Goal: Information Seeking & Learning: Learn about a topic

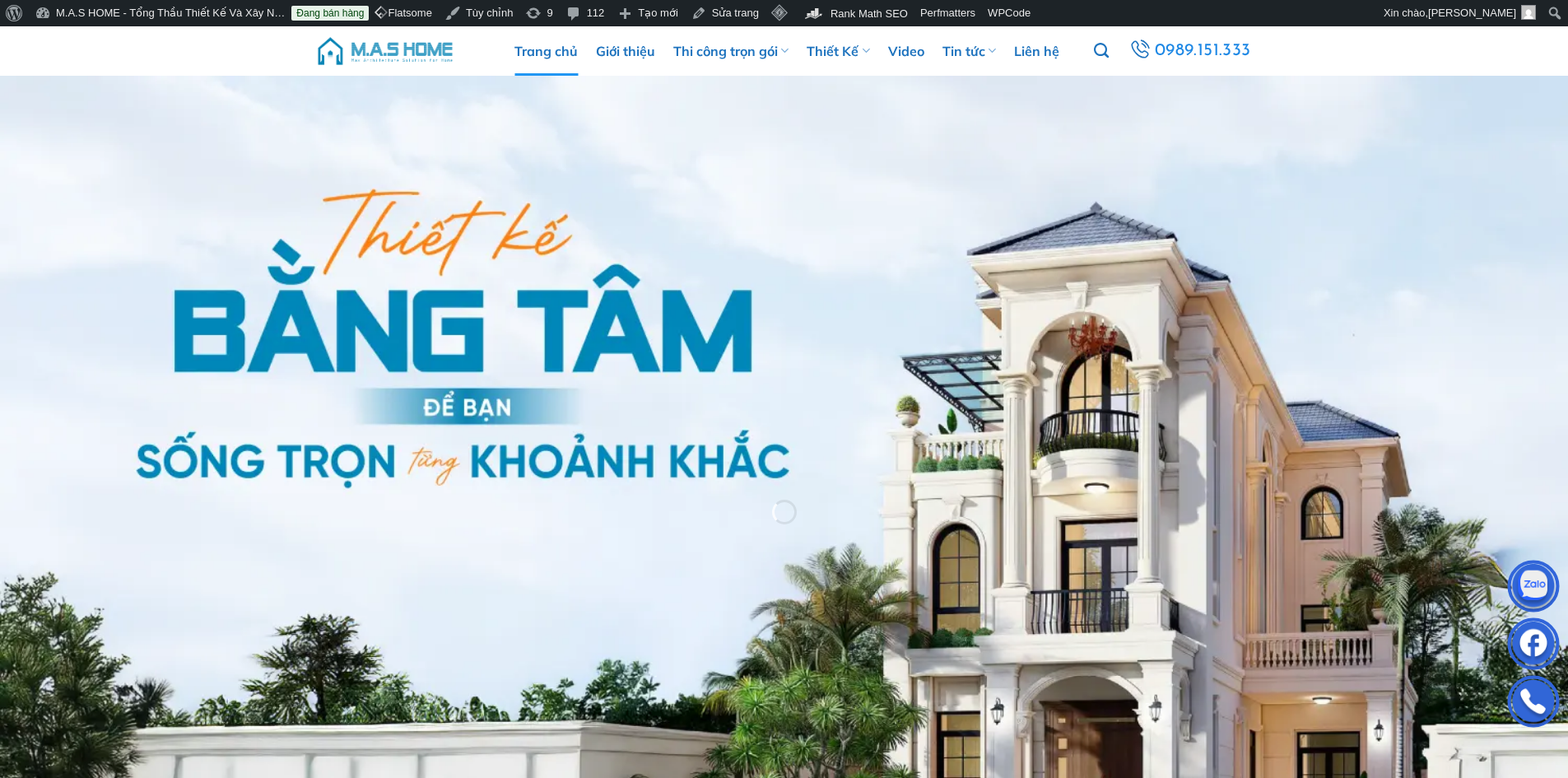
click at [411, 50] on img at bounding box center [386, 51] width 139 height 50
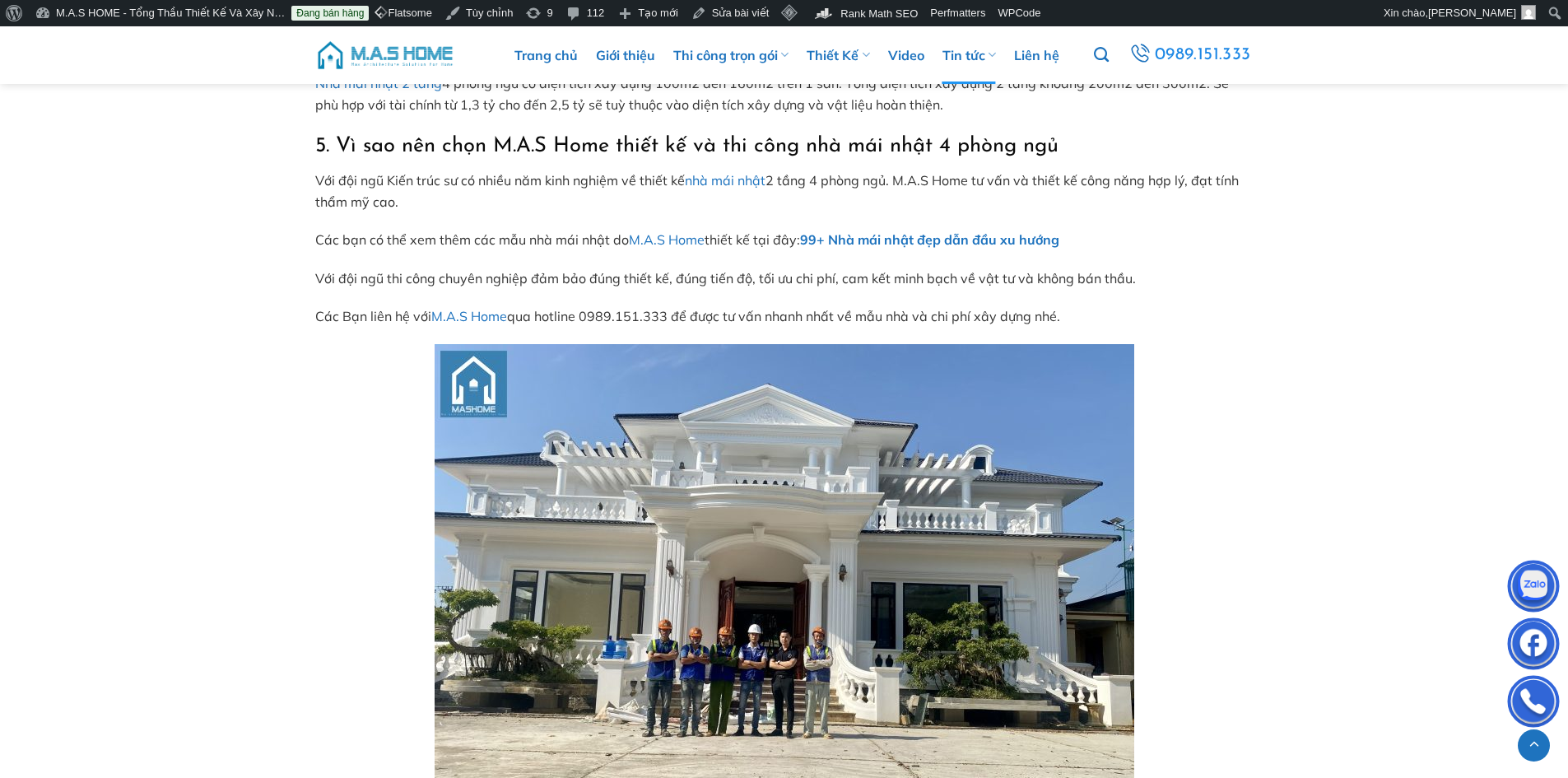
scroll to position [6490, 0]
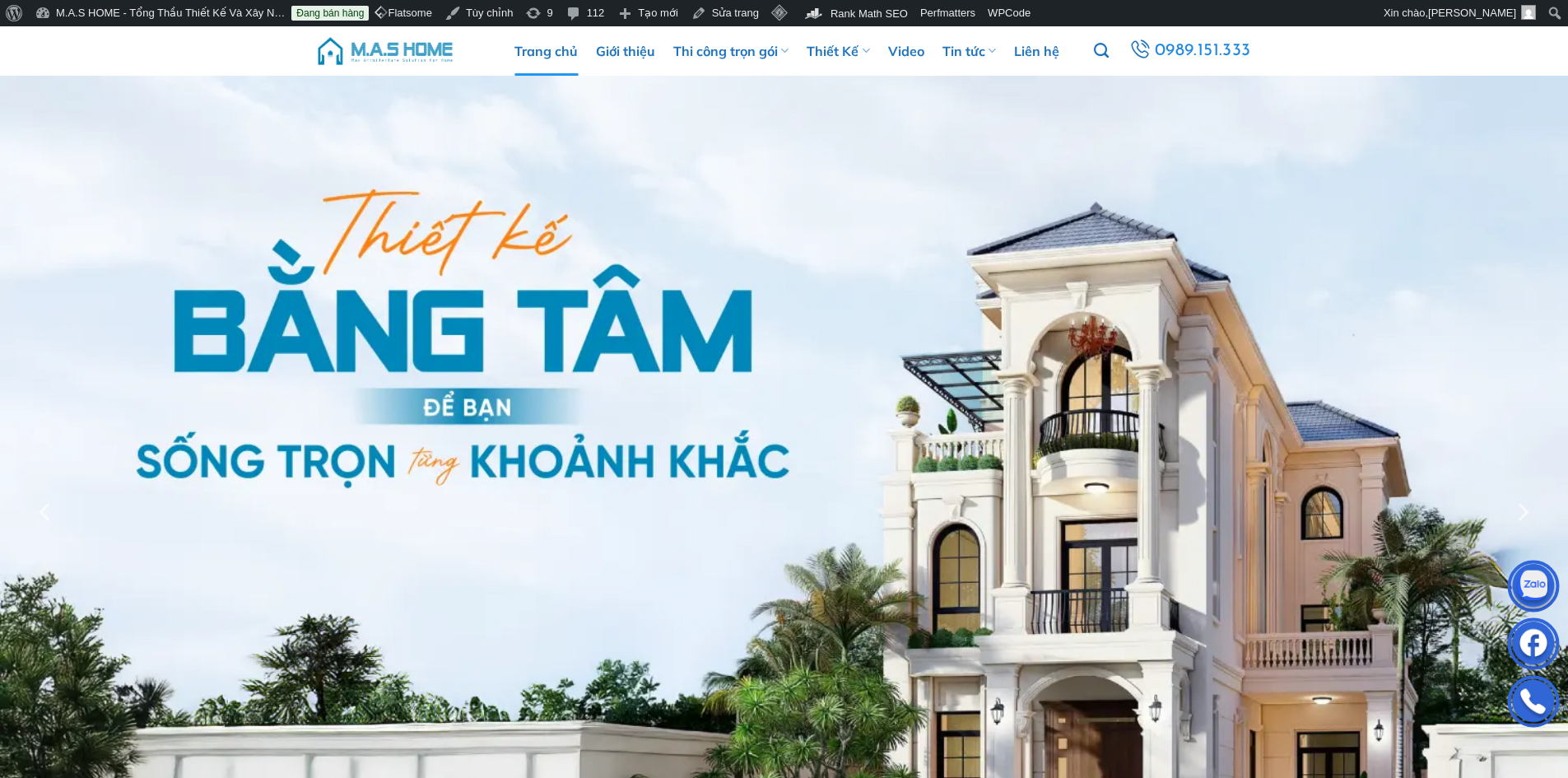
click at [410, 50] on img at bounding box center [386, 51] width 139 height 50
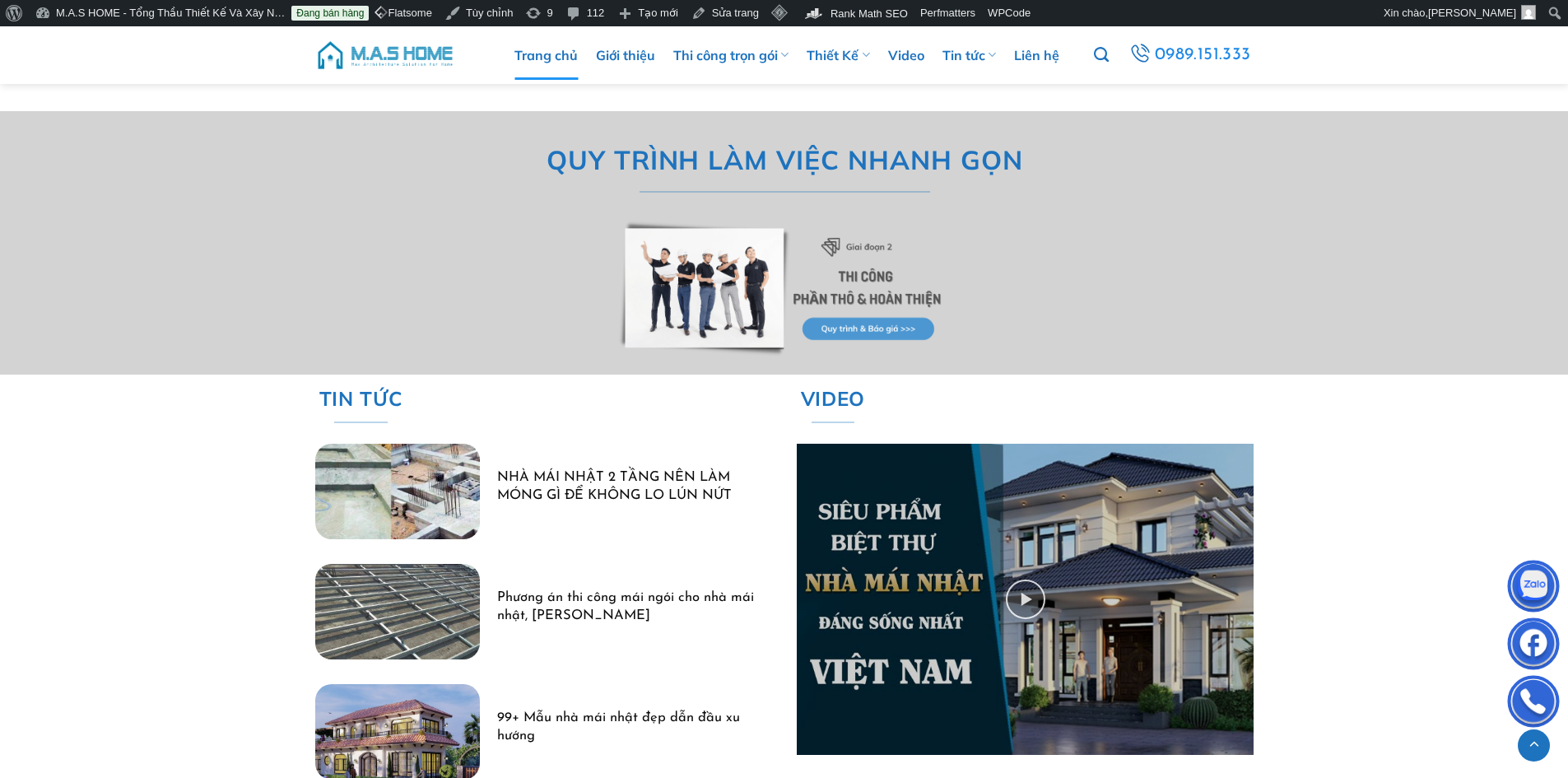
scroll to position [4692, 0]
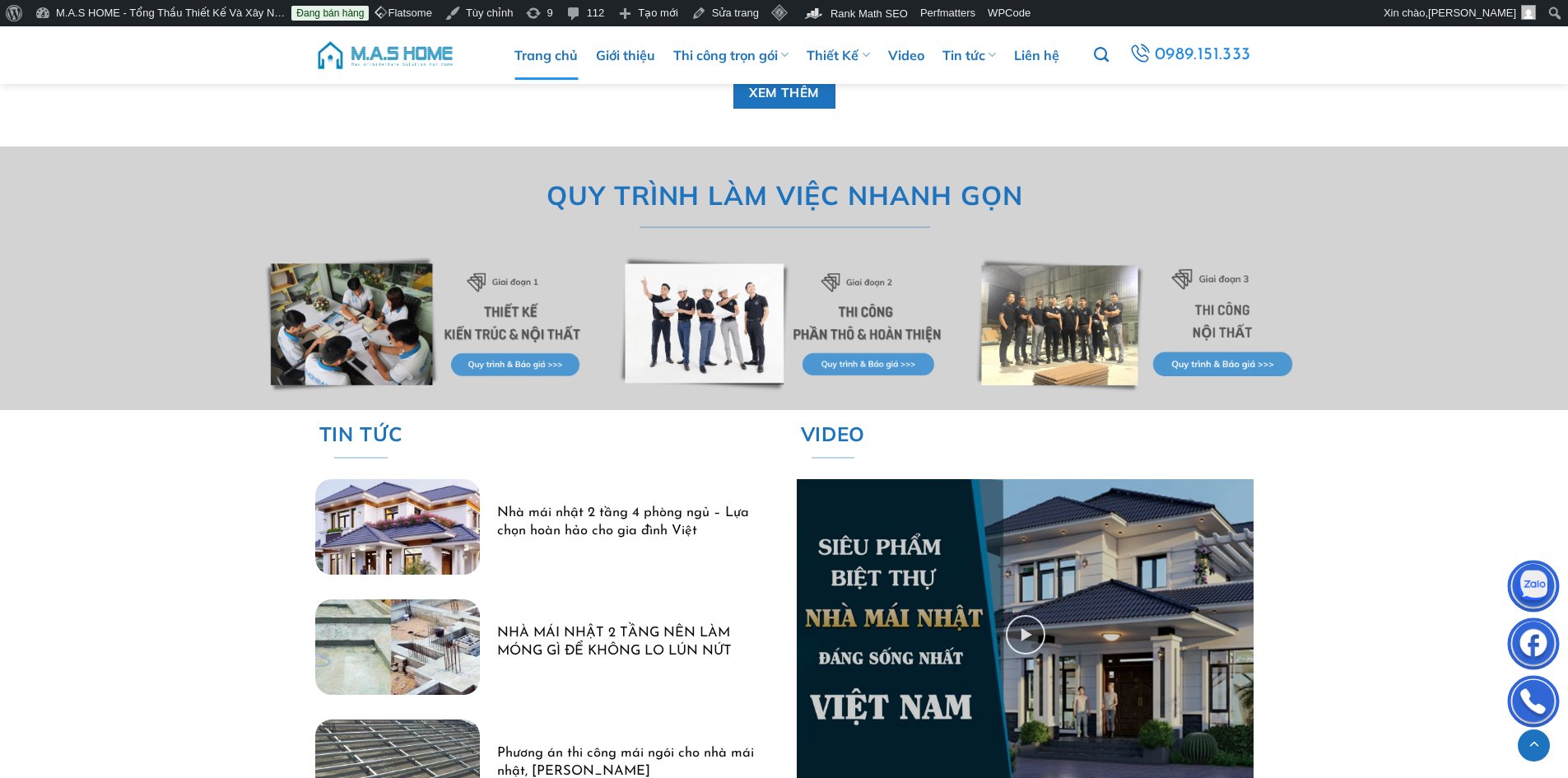
scroll to position [4657, 0]
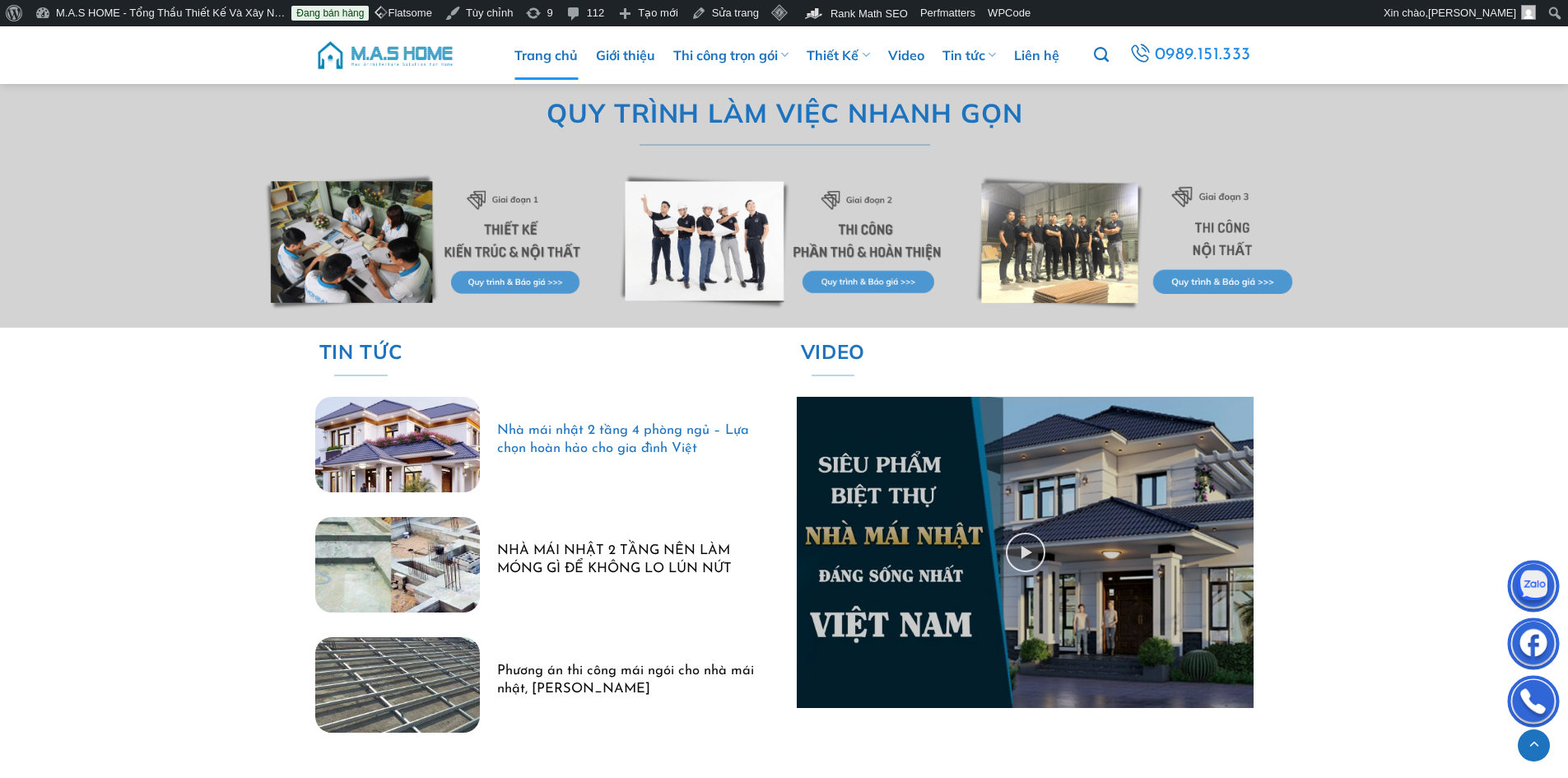
click at [591, 429] on link "Nhà mái nhật 2 tầng 4 phòng ngủ – Lựa chọn hoàn hảo cho gia đình Việt" at bounding box center [626, 440] width 257 height 36
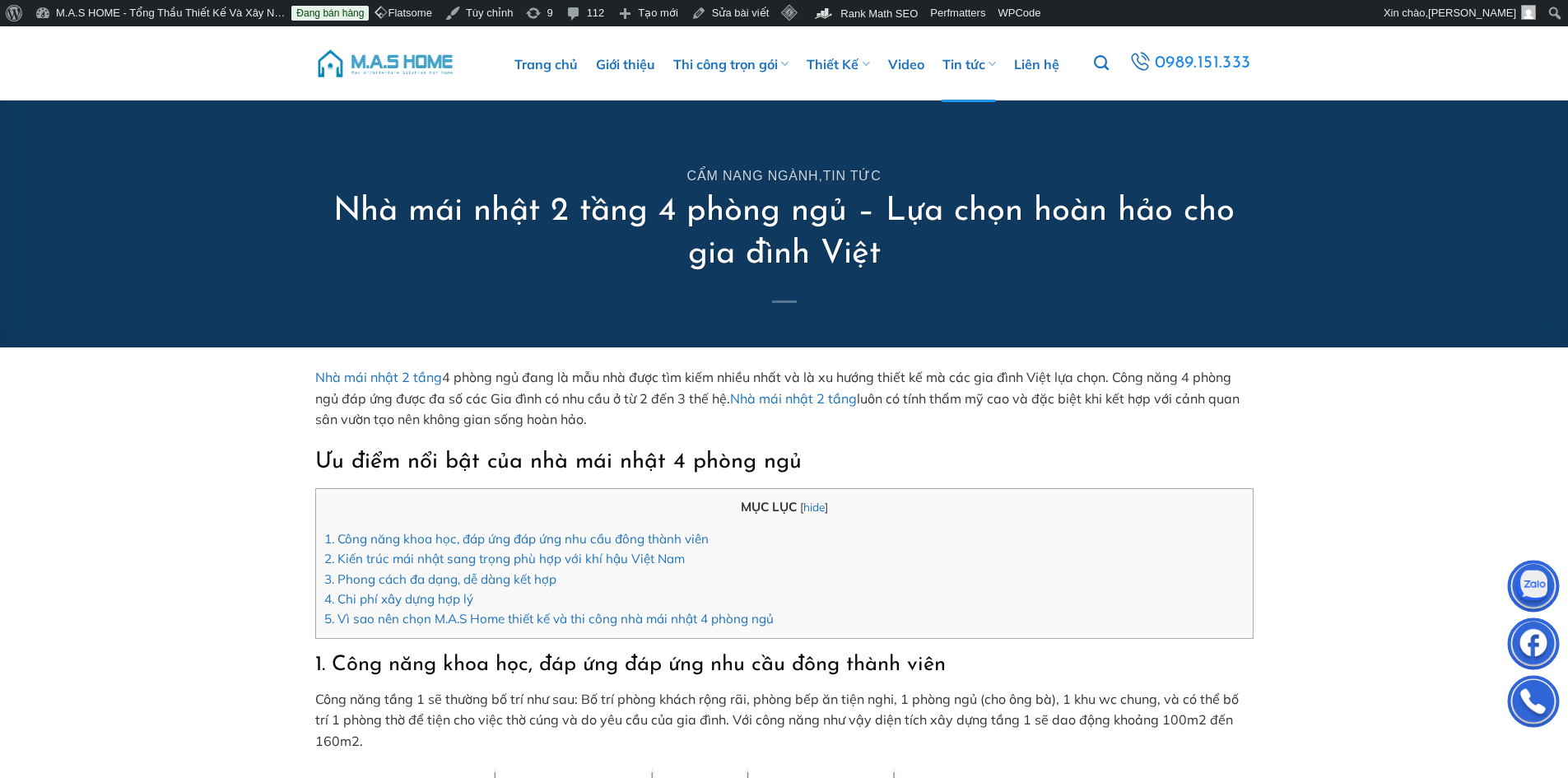
click at [403, 61] on img at bounding box center [386, 64] width 139 height 50
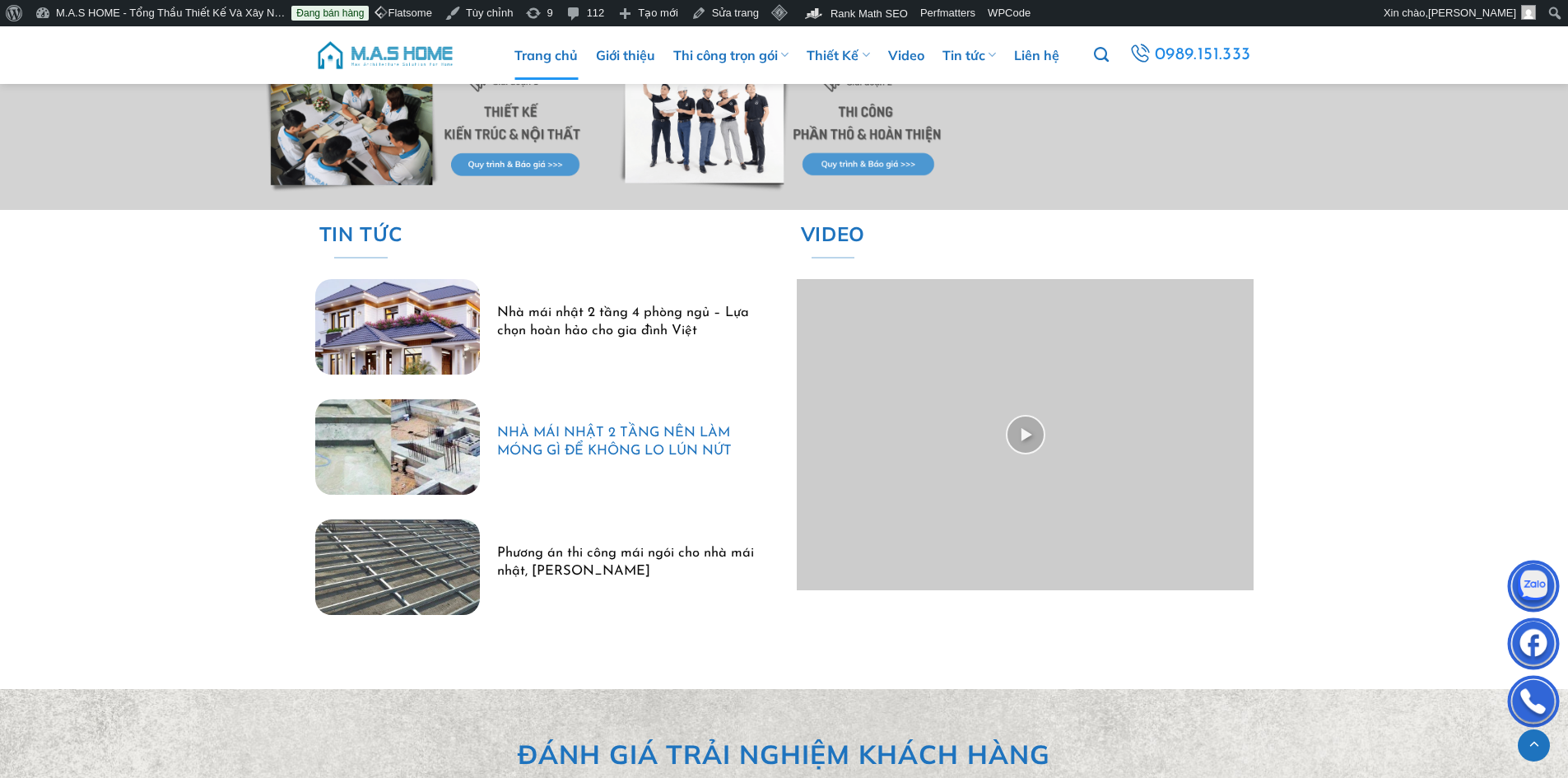
scroll to position [4528, 0]
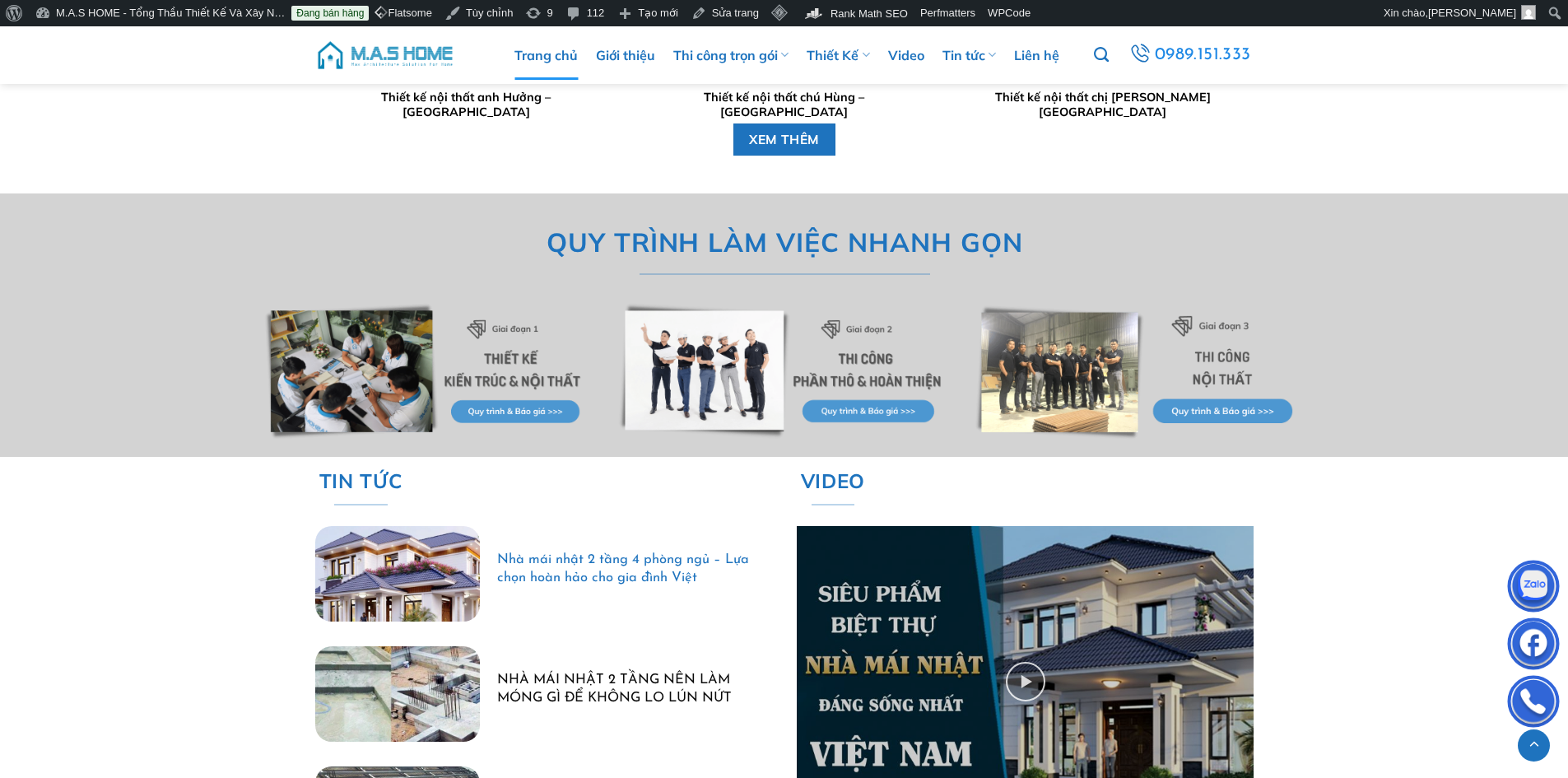
click at [579, 561] on link "Nhà mái nhật 2 tầng 4 phòng ngủ – Lựa chọn hoàn hảo cho gia đình Việt" at bounding box center [626, 570] width 257 height 36
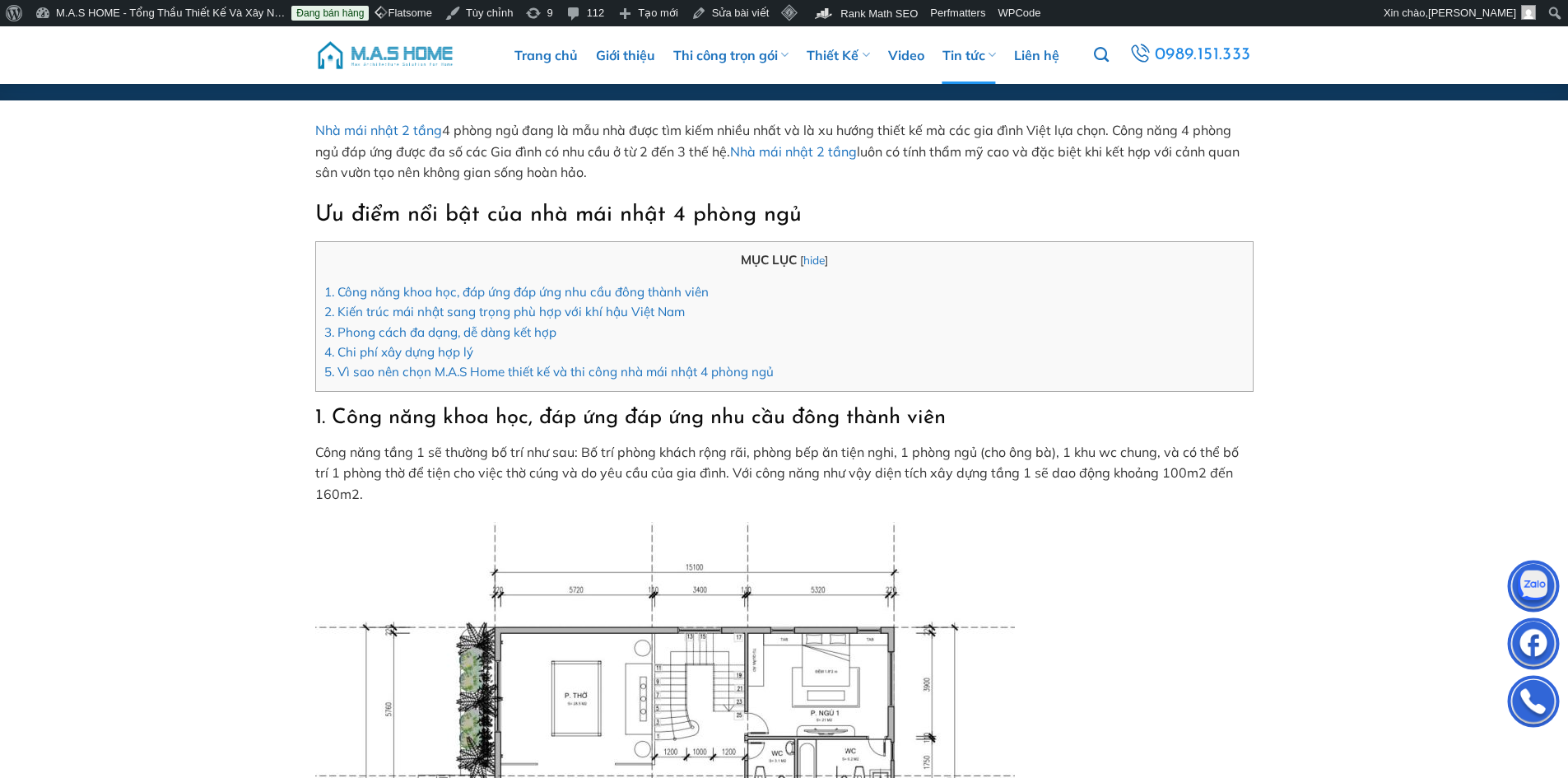
scroll to position [83, 0]
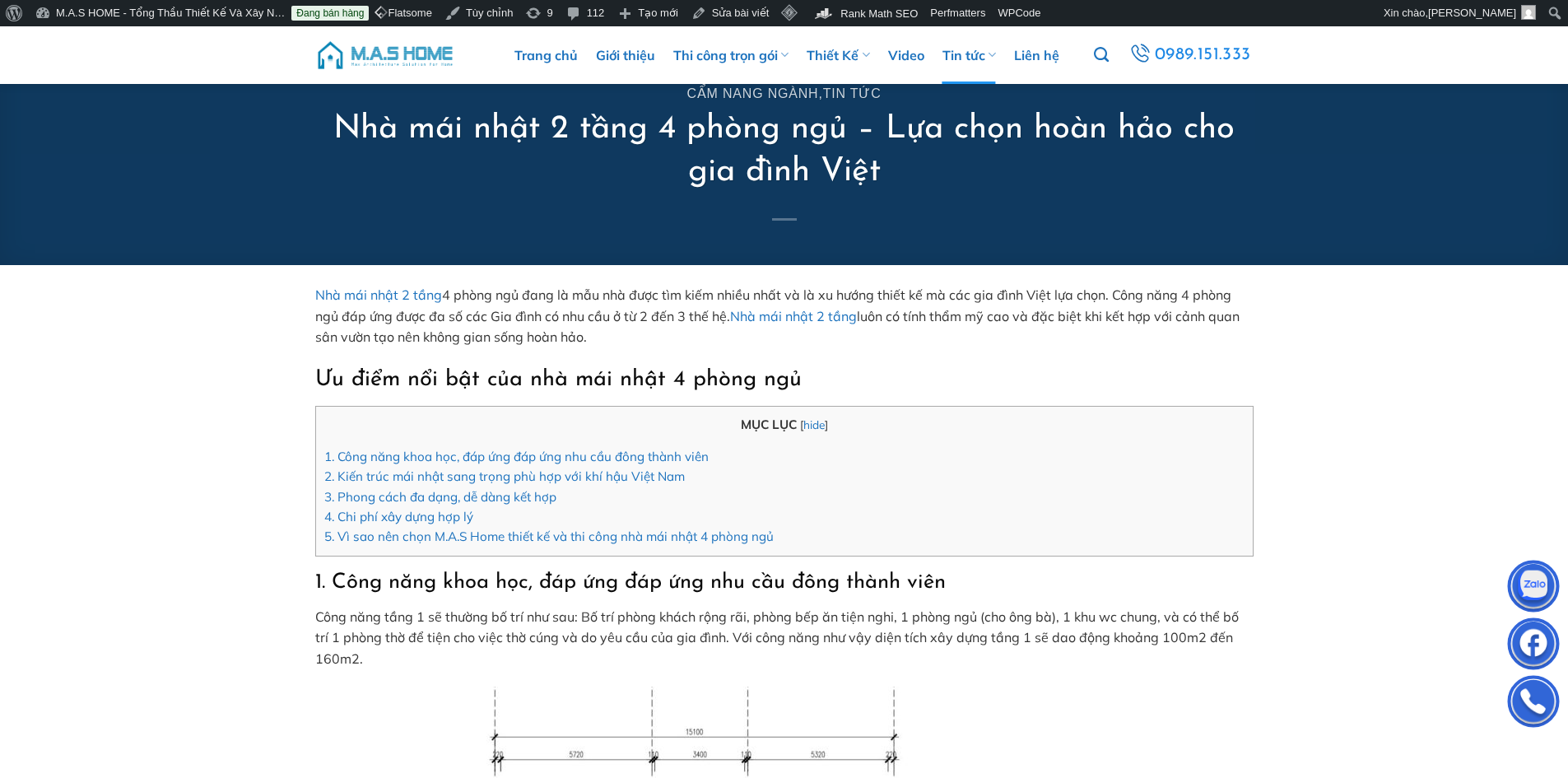
click at [316, 291] on link "Nhà mái nhật 2 tầng" at bounding box center [379, 295] width 127 height 17
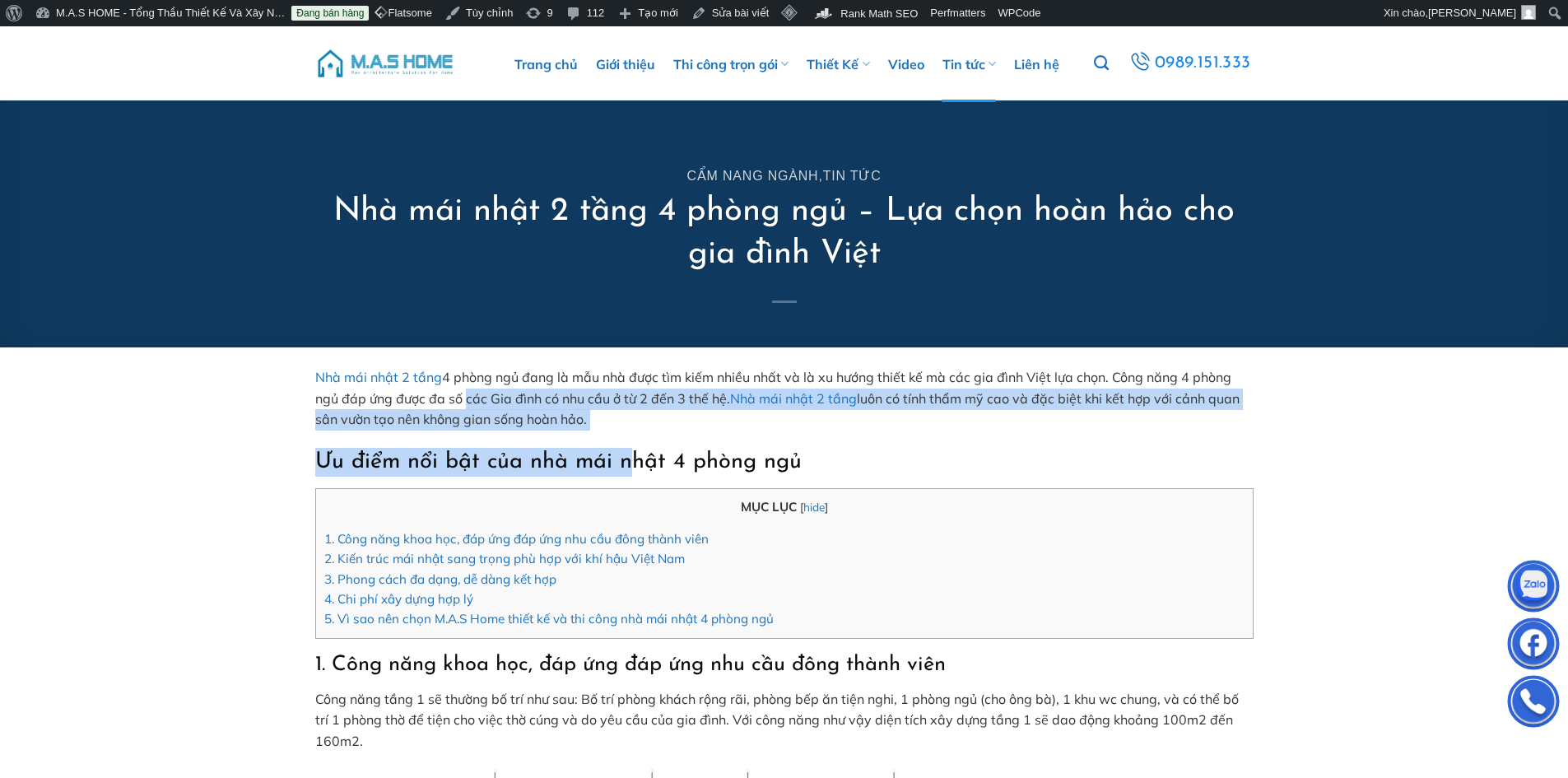
drag, startPoint x: 612, startPoint y: 424, endPoint x: 462, endPoint y: 394, distance: 153.0
click at [680, 418] on p "Nhà mái nhật 2 tầng 4 phòng ngủ đang là mẫu nhà được tìm kiếm nhiều nhất và là …" at bounding box center [785, 399] width 938 height 64
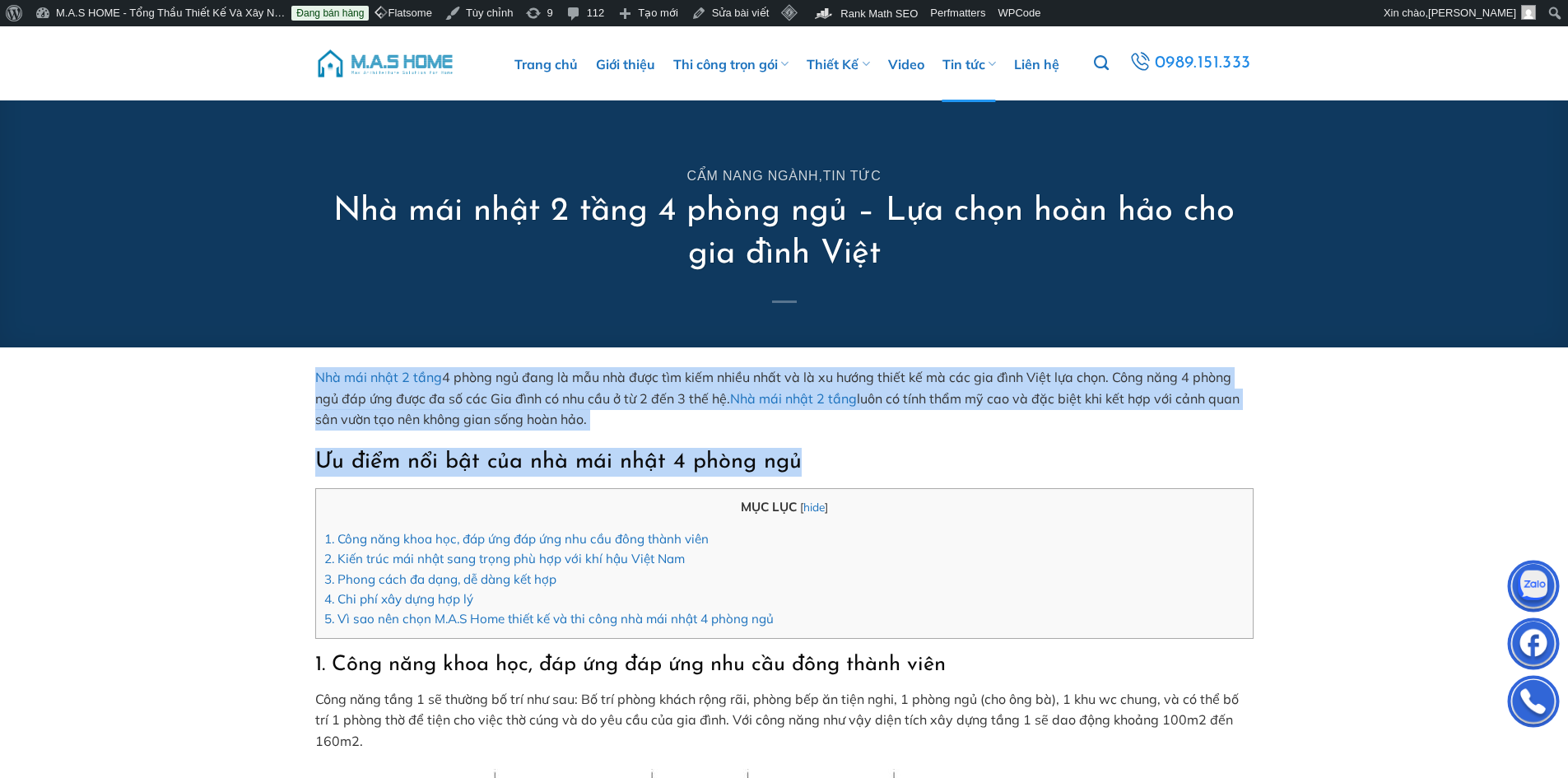
drag, startPoint x: 799, startPoint y: 447, endPoint x: 297, endPoint y: 374, distance: 507.3
copy div "Nhà mái nhật 2 tầng 4 phòng ngủ đang là mẫu nhà được tìm kiếm nhiều nhất và là …"
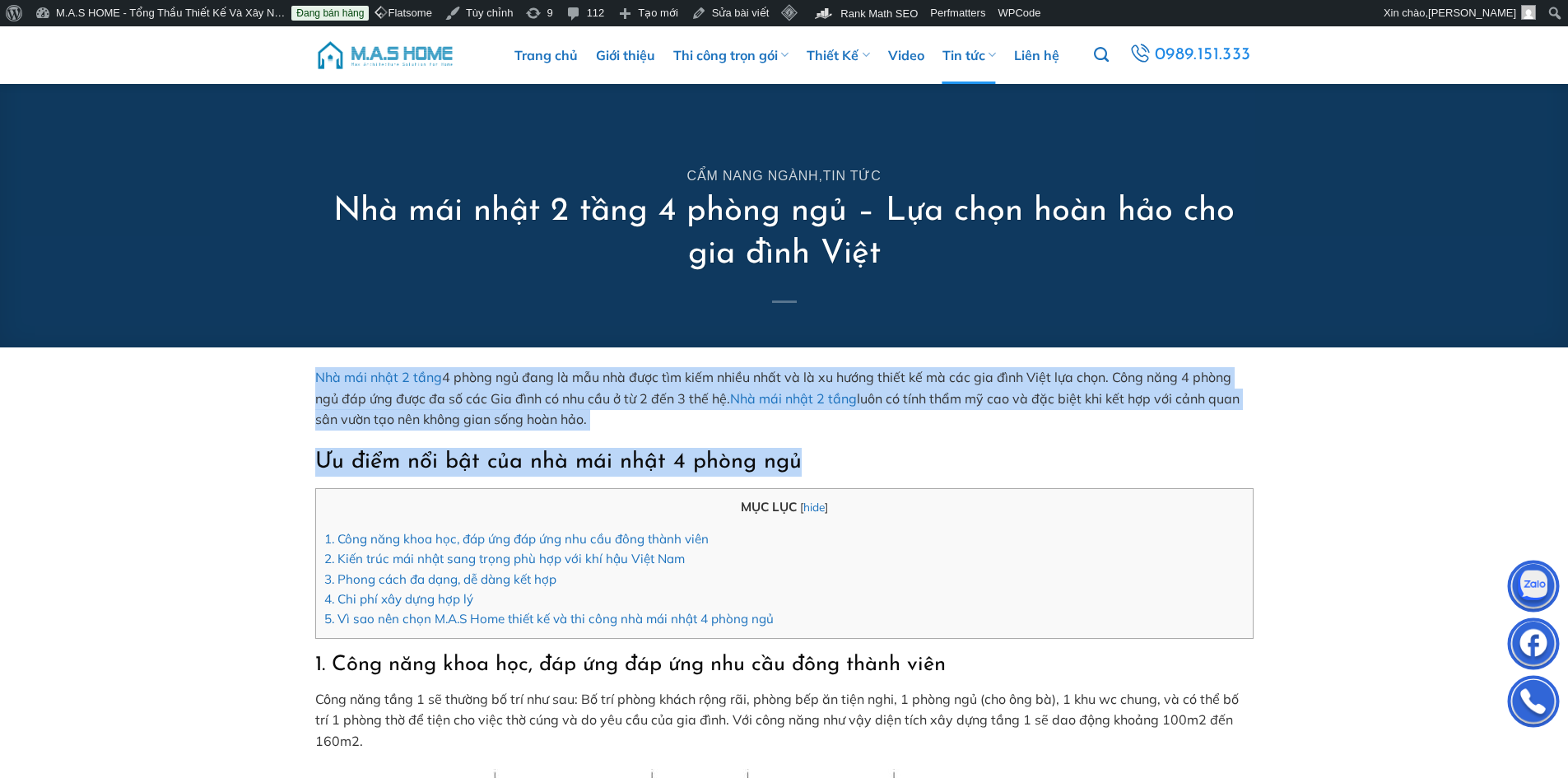
scroll to position [247, 0]
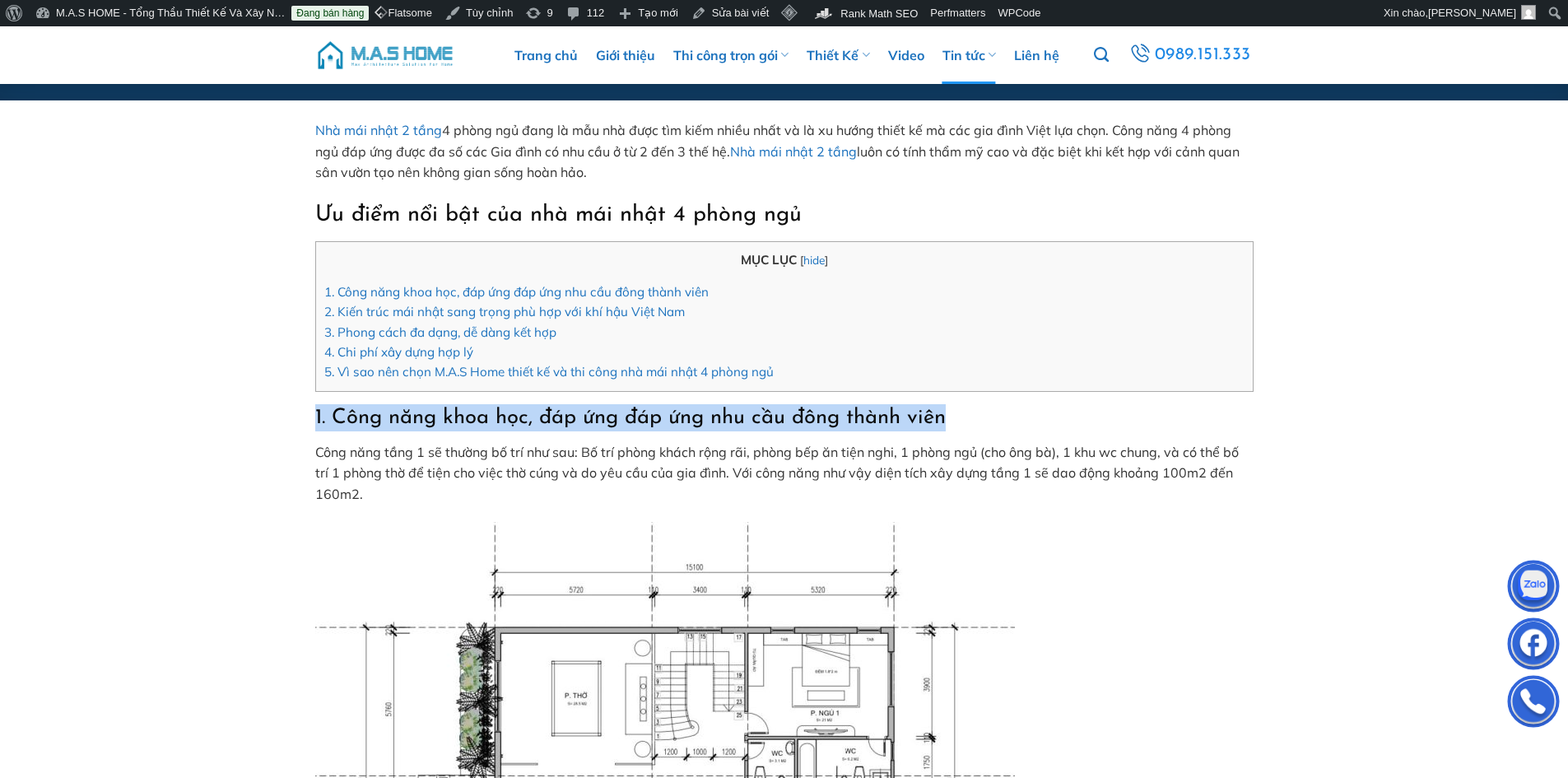
drag, startPoint x: 316, startPoint y: 411, endPoint x: 960, endPoint y: 419, distance: 644.0
click at [960, 419] on h2 "1. Công năng khoa học, đáp ứng đáp ứng nhu cầu đông thành viên" at bounding box center [785, 417] width 938 height 27
copy span "1. Công năng khoa học, đáp ứng đáp ứng nhu cầu đông thành viên"
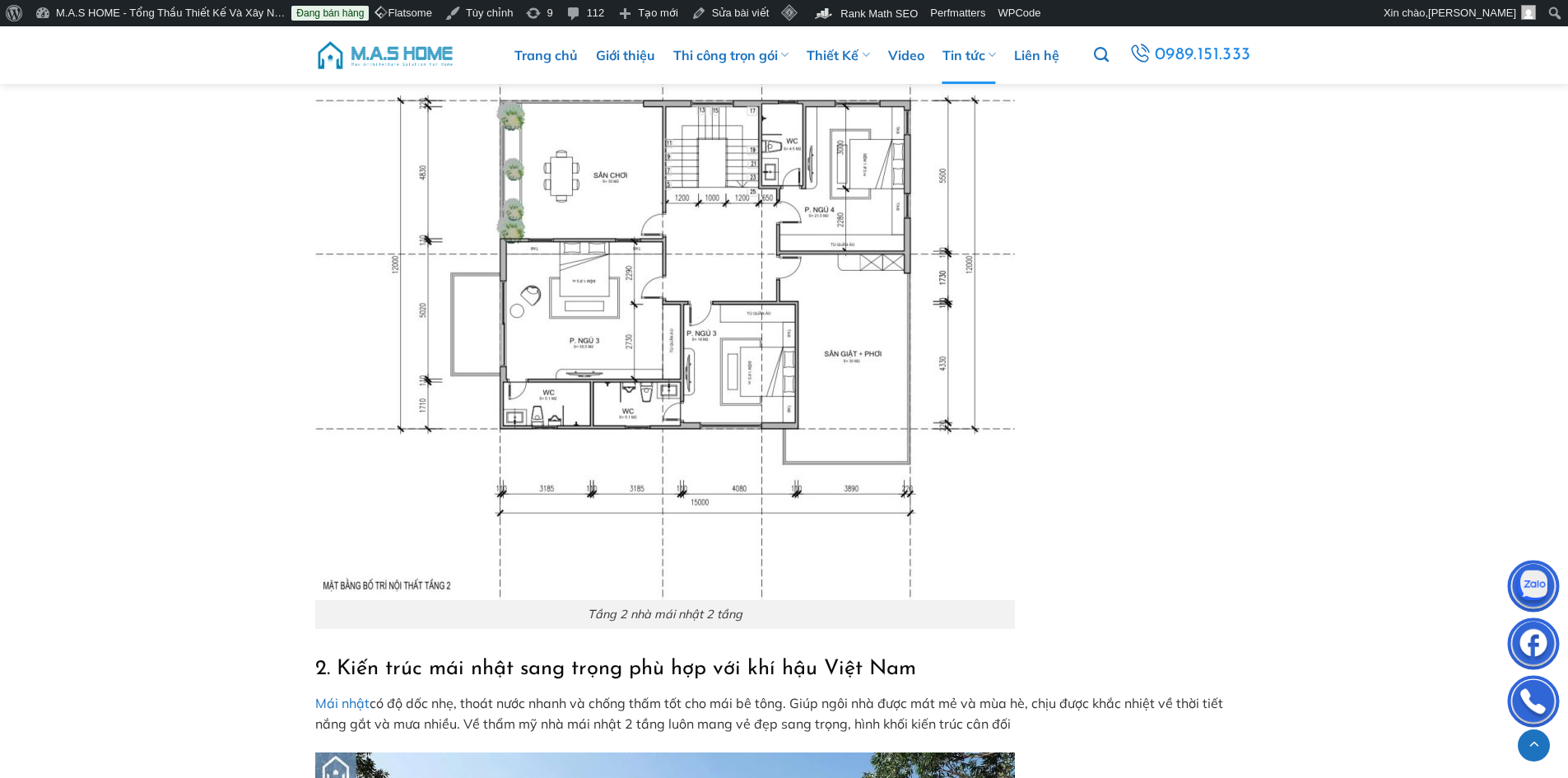
scroll to position [1811, 0]
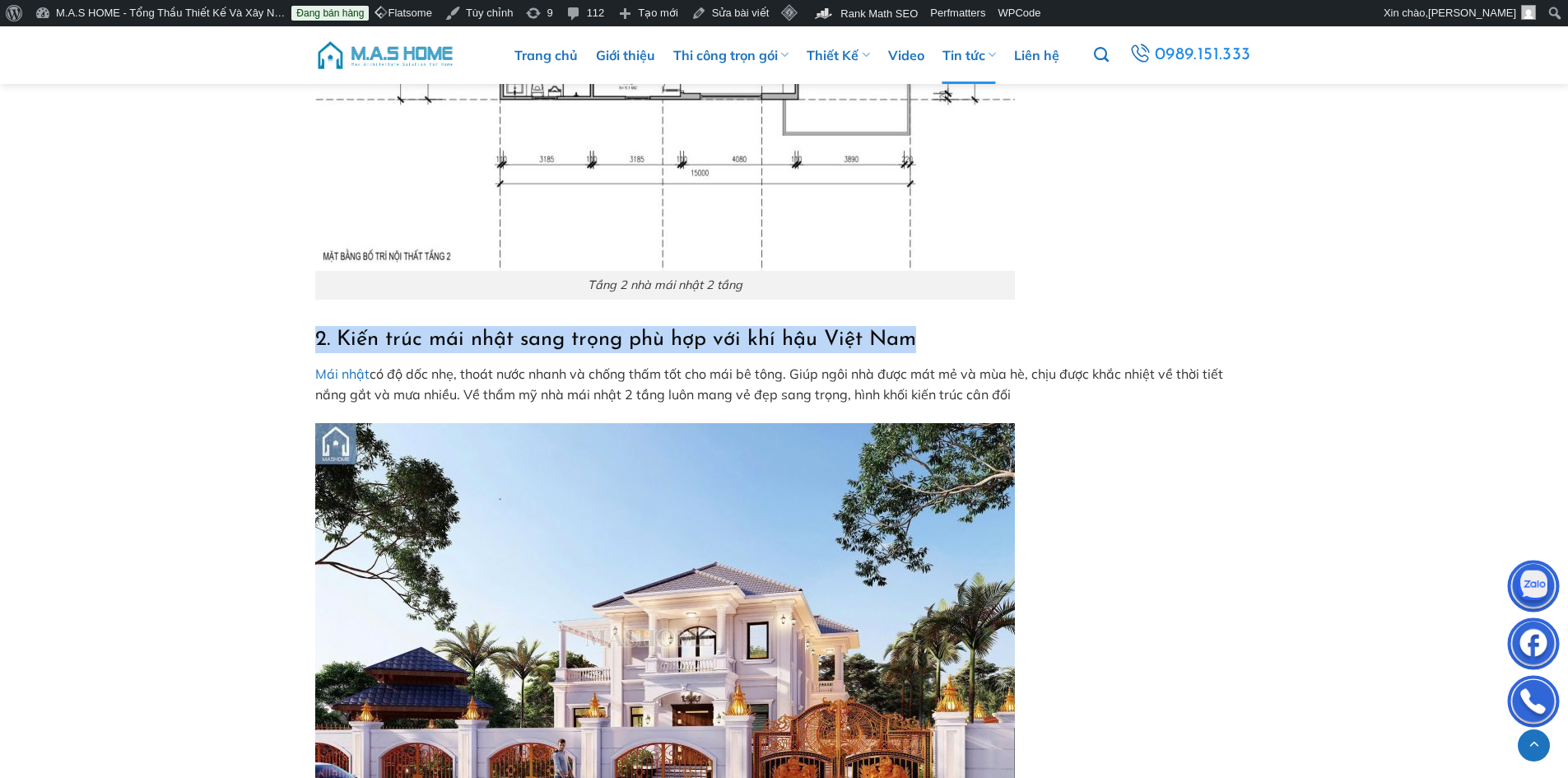
drag, startPoint x: 316, startPoint y: 333, endPoint x: 940, endPoint y: 340, distance: 624.0
click at [940, 340] on h2 "2. Kiến trúc mái nhật sang trọng phù hợp với khí hậu Việt Nam" at bounding box center [785, 339] width 938 height 27
copy span "2. Kiến trúc mái nhật sang trọng phù hợp với khí hậu Việt Nam"
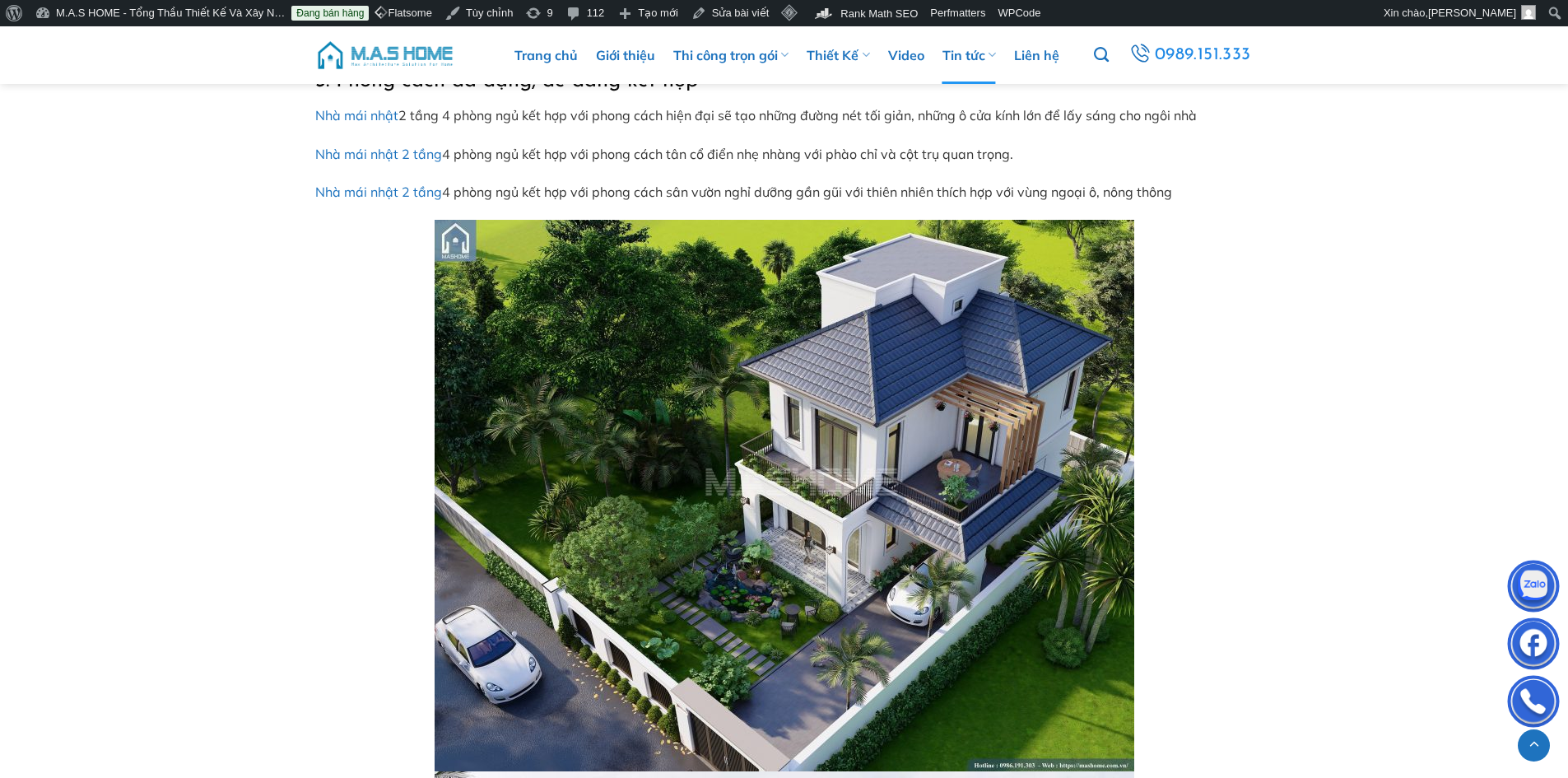
scroll to position [2469, 0]
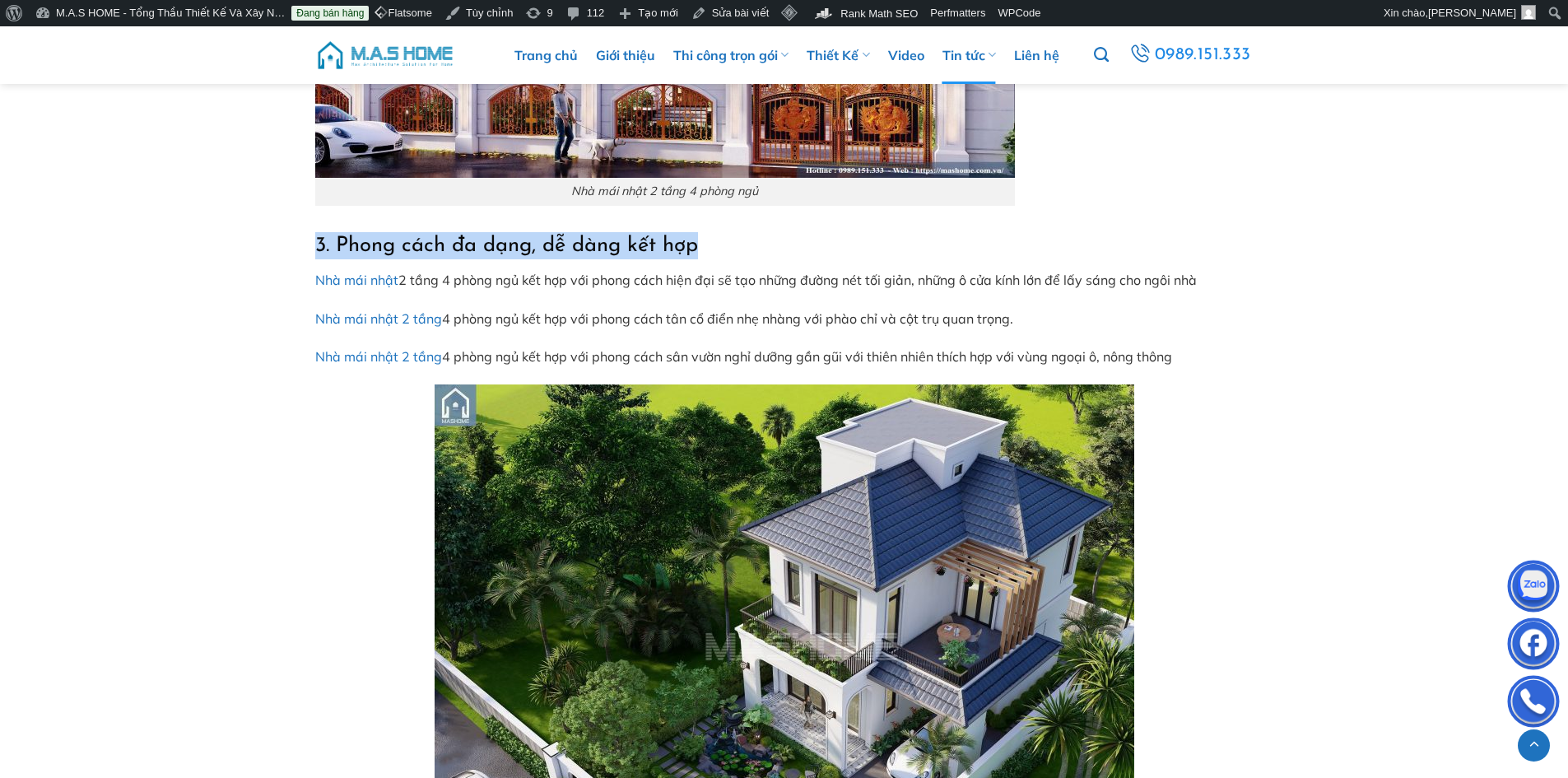
drag, startPoint x: 319, startPoint y: 240, endPoint x: 728, endPoint y: 249, distance: 409.1
click at [725, 248] on h2 "3. Phong cách đa dạng, dễ dàng kết hợp" at bounding box center [785, 245] width 938 height 27
copy span "3. Phong cách đa dạng, dễ dàng kết hợp"
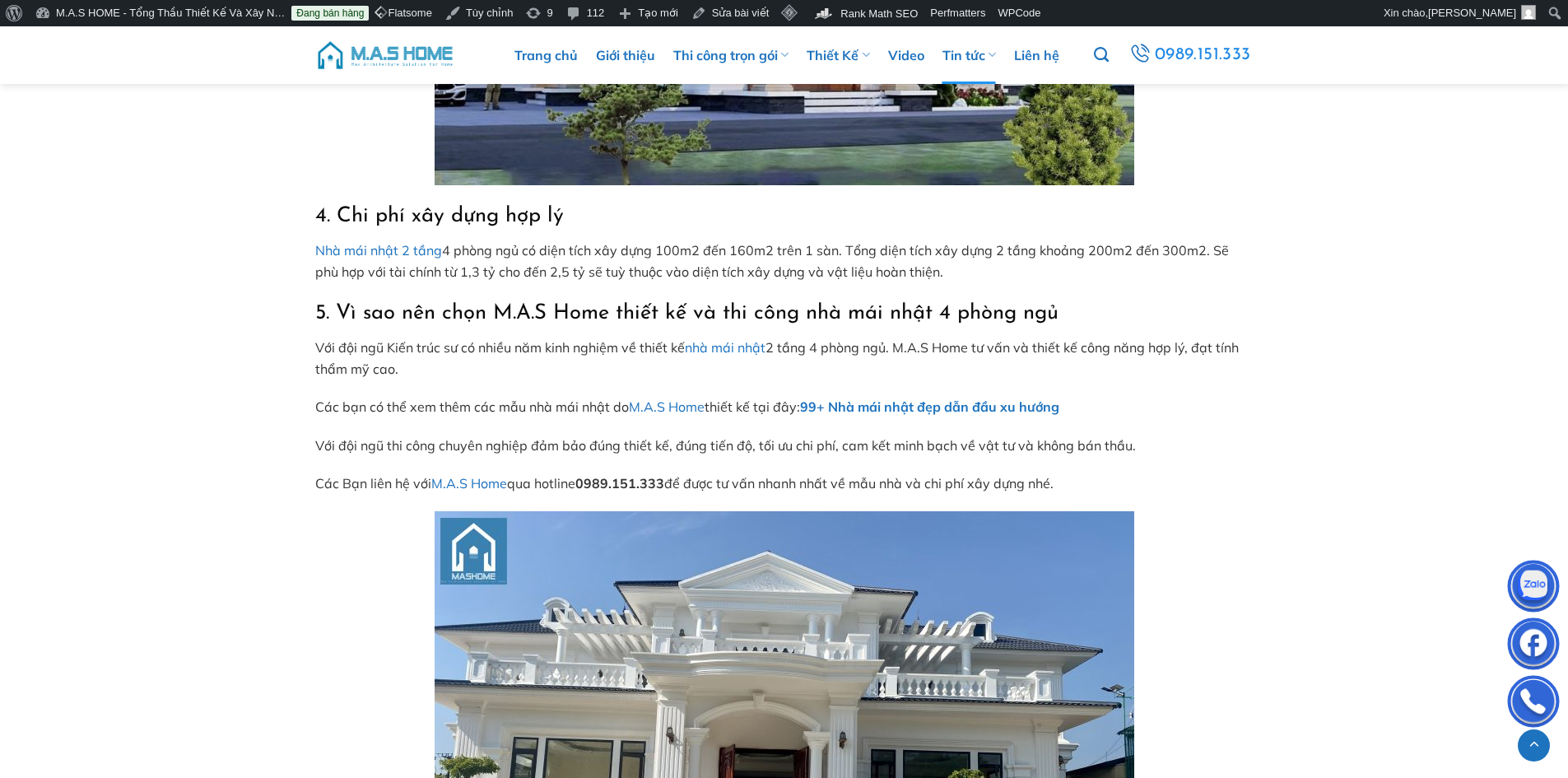
scroll to position [6257, 0]
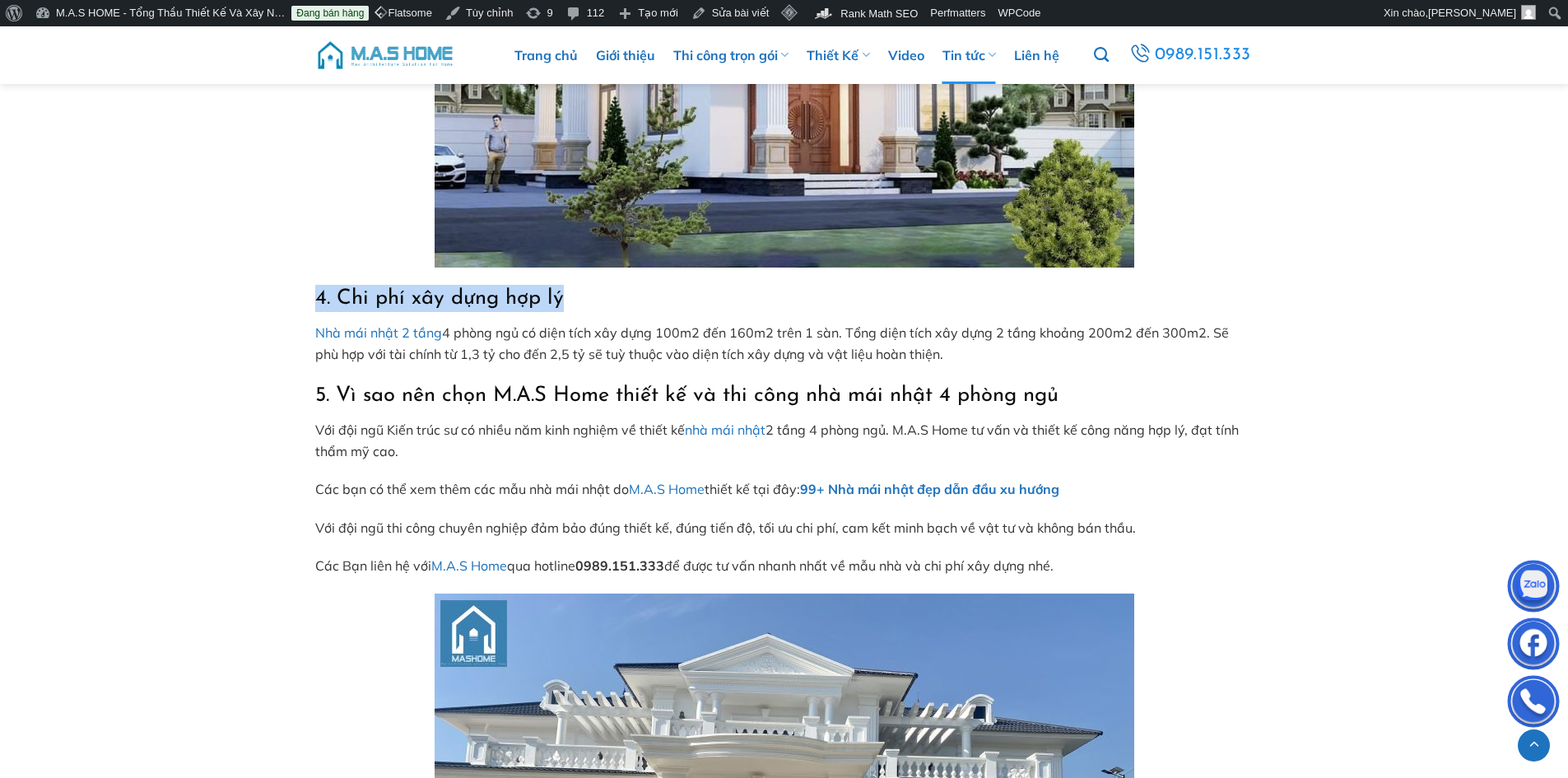
drag, startPoint x: 320, startPoint y: 293, endPoint x: 589, endPoint y: 285, distance: 269.1
click at [589, 285] on h2 "4. Chi phí xây dựng hợp lý" at bounding box center [785, 298] width 938 height 27
copy span "4. Chi phí xây dựng hợp lý"
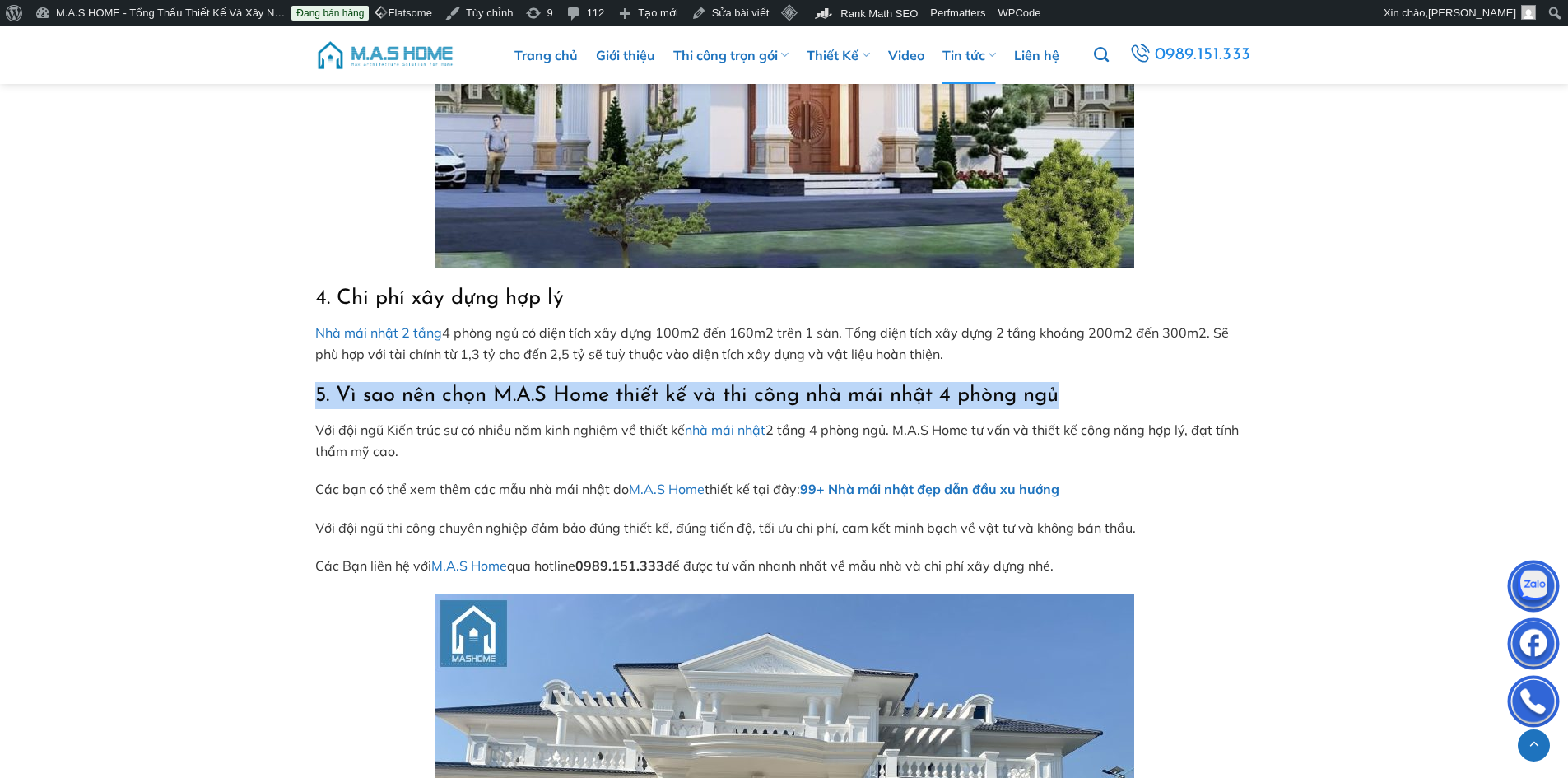
drag, startPoint x: 318, startPoint y: 391, endPoint x: 1116, endPoint y: 399, distance: 798.0
click at [1116, 399] on h2 "5. Vì sao nên chọn M.A.S Home thiết kế và thi công nhà mái nhật 4 phòng ngủ" at bounding box center [785, 394] width 938 height 27
copy span "5. Vì sao nên chọn M.A.S Home thiết kế và thi công nhà mái nhật 4 phòng ngủ"
